Goal: Check status: Check status

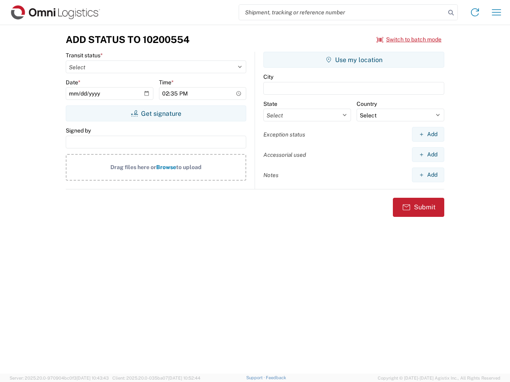
click at [342, 12] on input "search" at bounding box center [342, 12] width 206 height 15
click at [451, 13] on icon at bounding box center [450, 12] width 11 height 11
click at [475, 12] on icon at bounding box center [475, 12] width 13 height 13
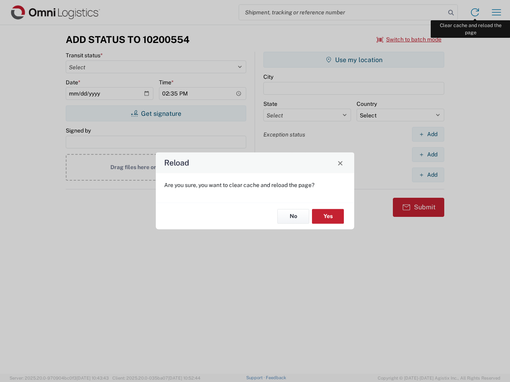
click at [496, 12] on div "Reload Are you sure, you want to clear cache and reload the page? No Yes" at bounding box center [255, 191] width 510 height 382
click at [409, 39] on div "Reload Are you sure, you want to clear cache and reload the page? No Yes" at bounding box center [255, 191] width 510 height 382
click at [156, 114] on div "Reload Are you sure, you want to clear cache and reload the page? No Yes" at bounding box center [255, 191] width 510 height 382
click at [354, 60] on div "Reload Are you sure, you want to clear cache and reload the page? No Yes" at bounding box center [255, 191] width 510 height 382
click at [428, 134] on div "Reload Are you sure, you want to clear cache and reload the page? No Yes" at bounding box center [255, 191] width 510 height 382
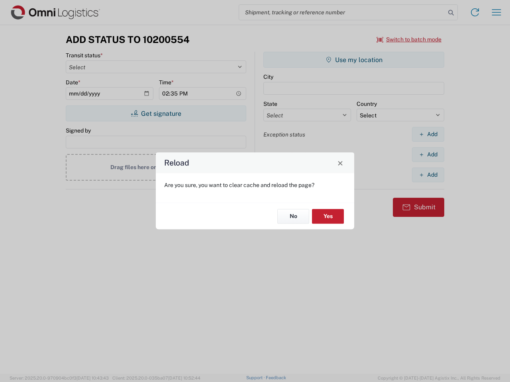
click at [428, 155] on div "Reload Are you sure, you want to clear cache and reload the page? No Yes" at bounding box center [255, 191] width 510 height 382
click at [428, 175] on div "Reload Are you sure, you want to clear cache and reload the page? No Yes" at bounding box center [255, 191] width 510 height 382
